Goal: Task Accomplishment & Management: Complete application form

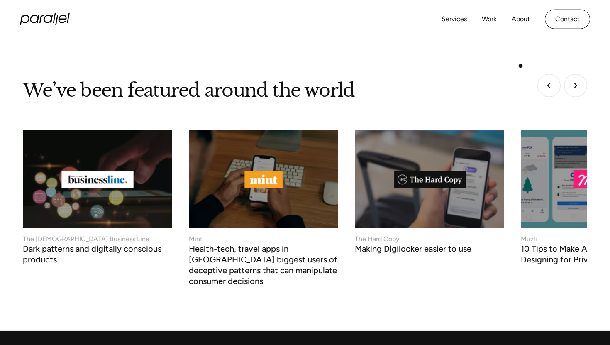
scroll to position [3339, 0]
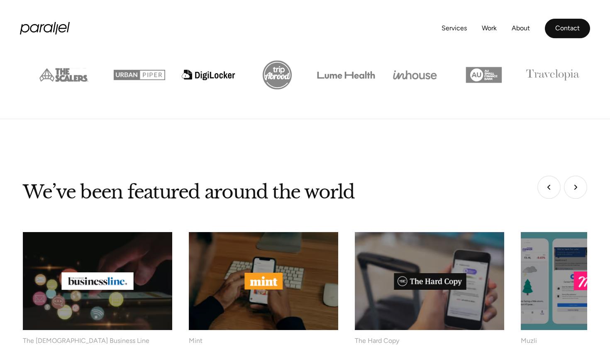
click at [559, 30] on link "Contact" at bounding box center [567, 28] width 45 height 19
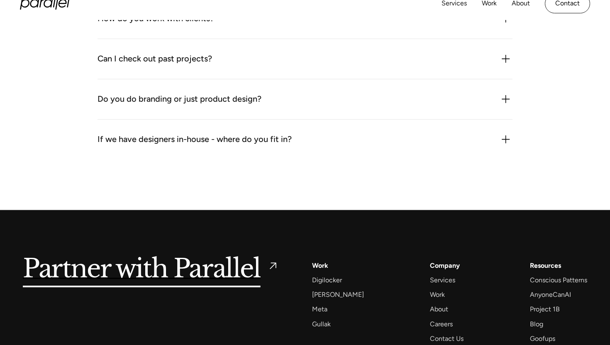
scroll to position [1109, 0]
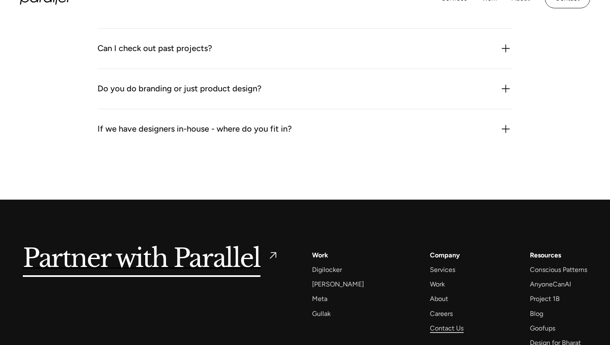
click at [449, 322] on div "Contact Us" at bounding box center [447, 327] width 34 height 11
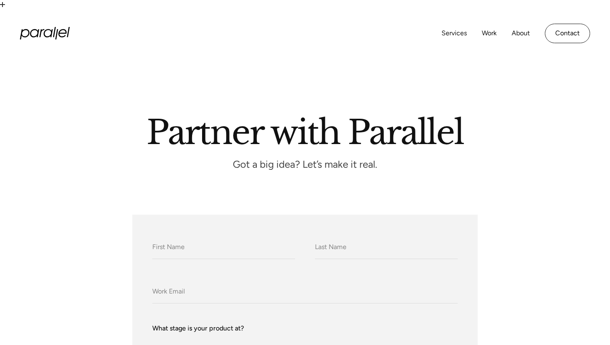
scroll to position [86, 0]
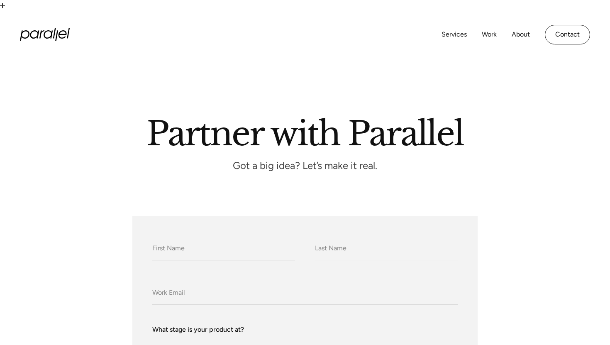
click at [242, 237] on input "What do we call you?" at bounding box center [223, 248] width 143 height 23
type input "s"
click at [210, 237] on input "What do we call you?" at bounding box center [223, 248] width 143 height 23
type input "Syuzanna"
type input "Hovikyan"
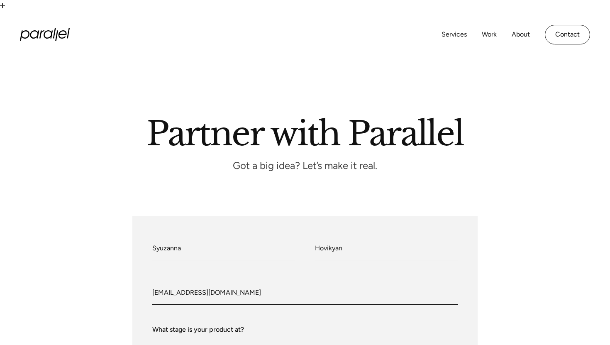
click at [234, 282] on input "syuzannahovikyan@gmail.com" at bounding box center [304, 293] width 305 height 23
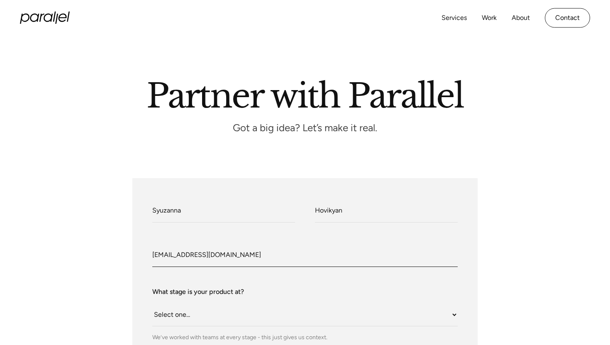
scroll to position [198, 0]
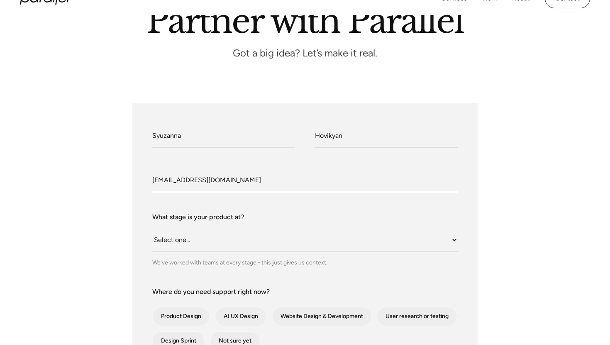
type input "syuzanna_hovikyan@linkyjuice.com"
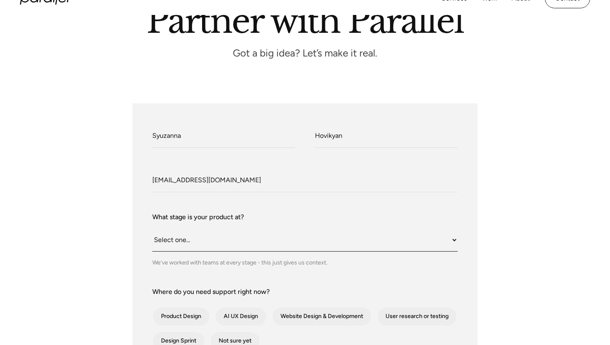
click at [209, 229] on select "Select one... Still an idea Building MVP Live with early users Scaling fast Som…" at bounding box center [304, 240] width 305 height 23
select select "Still an idea"
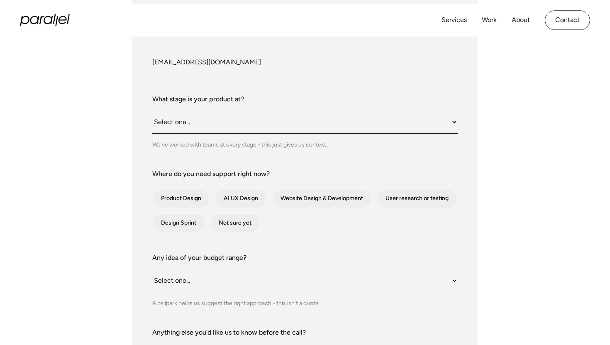
scroll to position [305, 0]
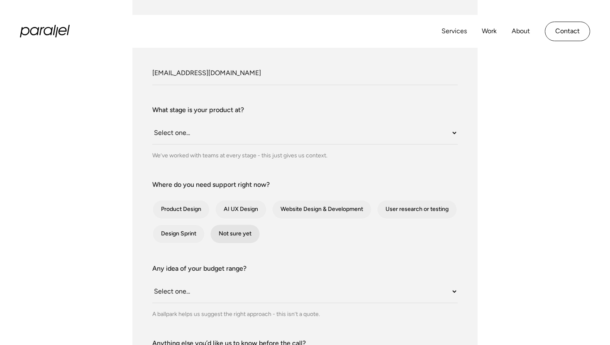
click at [254, 224] on div "contact-form" at bounding box center [234, 233] width 49 height 19
click at [224, 231] on input "Not sure yet" at bounding box center [221, 233] width 5 height 5
checkbox input "true"
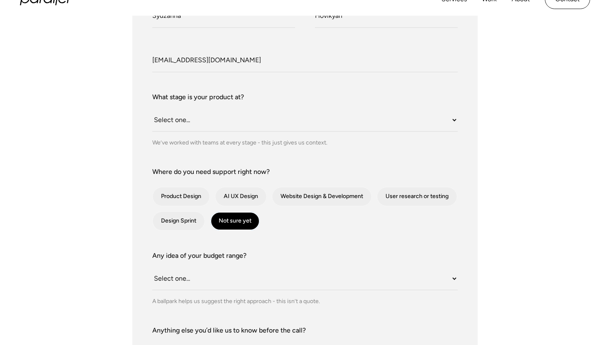
scroll to position [326, 0]
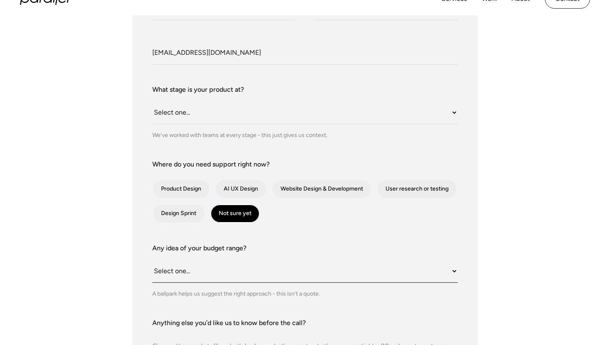
click at [264, 260] on select "Select one... Under $10K $10K–$25K $25K–$50K $50K+" at bounding box center [304, 271] width 305 height 23
select select "$10K–$25K"
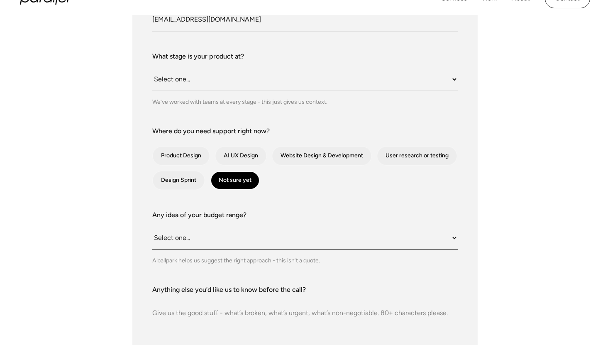
scroll to position [367, 0]
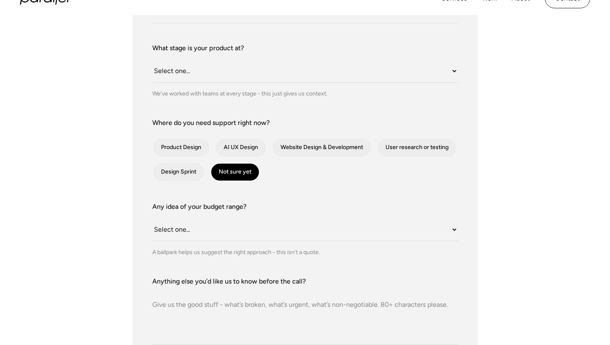
click at [249, 286] on textarea "Anything else you’d like us to know before the call?" at bounding box center [304, 315] width 305 height 58
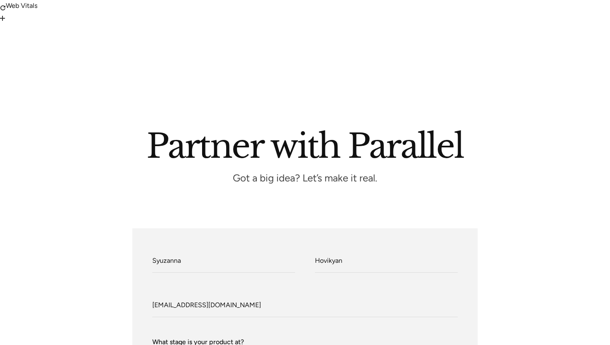
scroll to position [74, 0]
